Goal: Navigation & Orientation: Find specific page/section

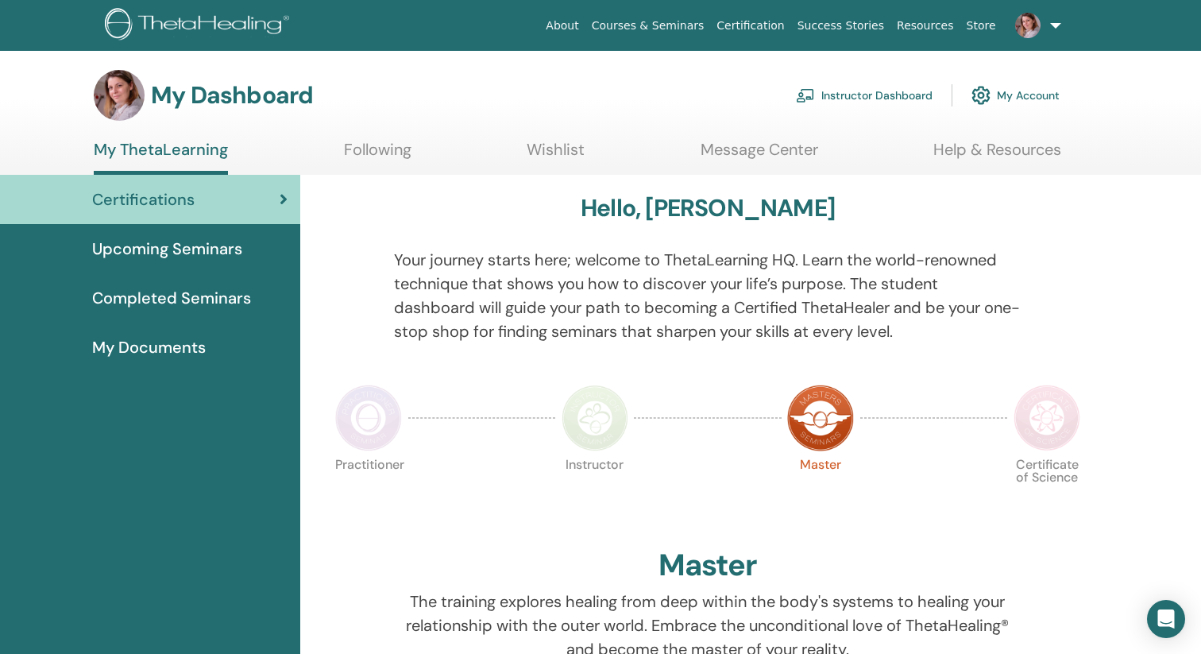
click at [668, 28] on link "Courses & Seminars" at bounding box center [648, 25] width 126 height 29
click at [554, 143] on link "Wishlist" at bounding box center [556, 155] width 58 height 31
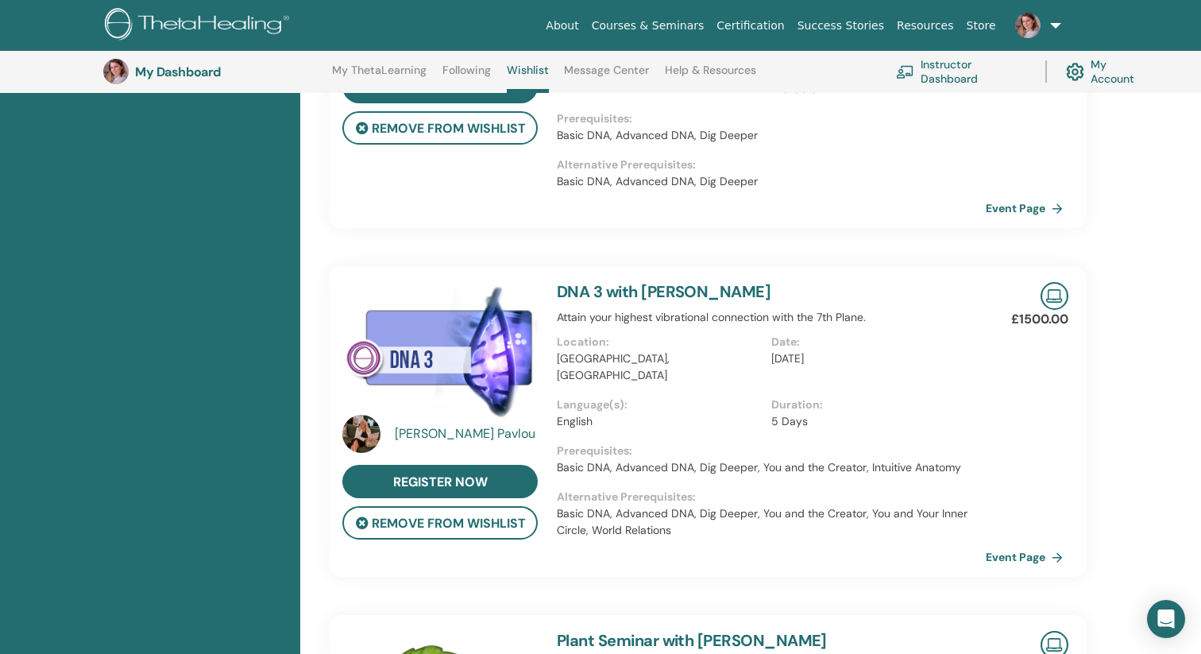
scroll to position [693, 0]
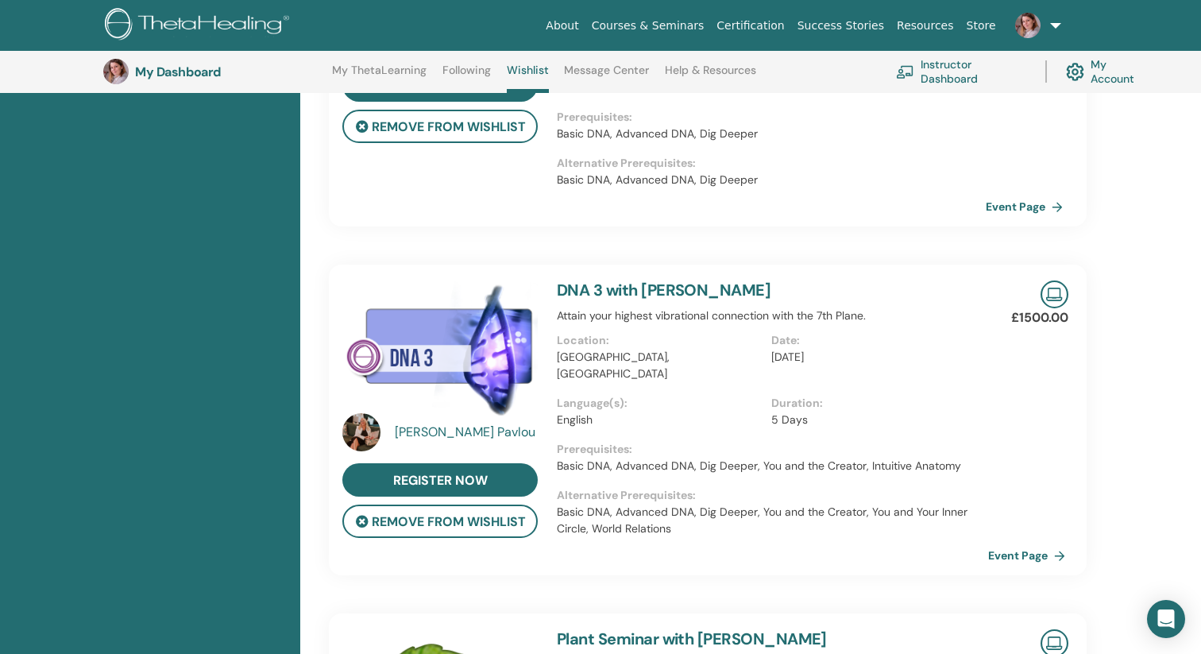
click at [1029, 543] on link "Event Page" at bounding box center [1029, 555] width 83 height 24
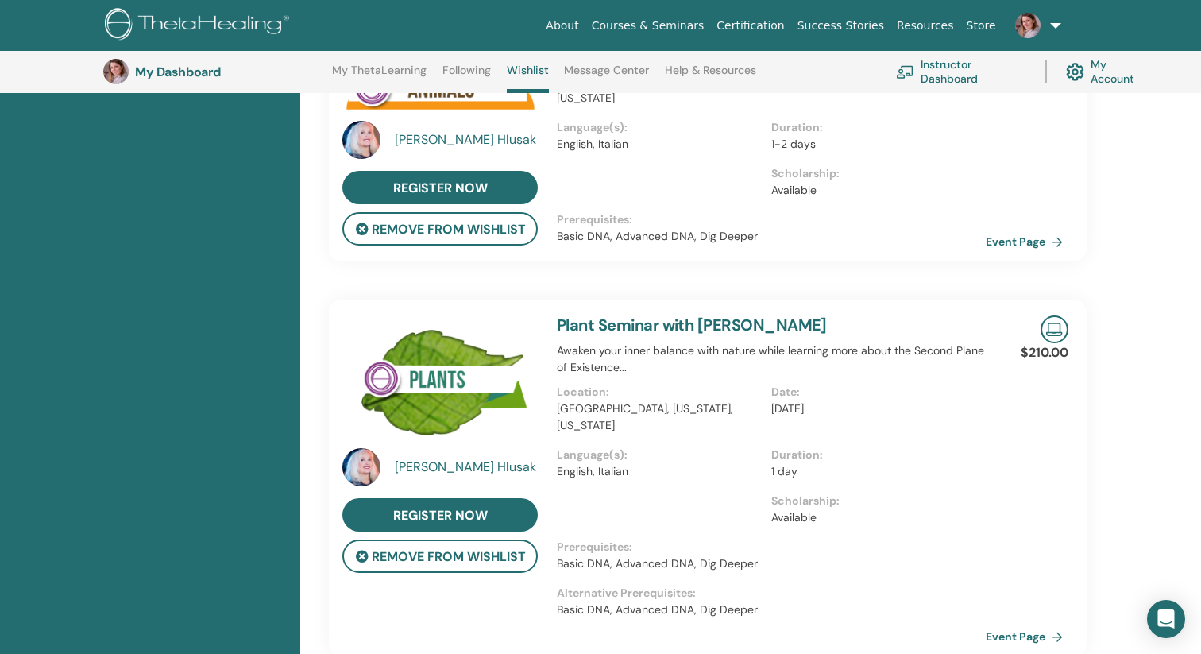
scroll to position [0, 0]
